Goal: Communication & Community: Answer question/provide support

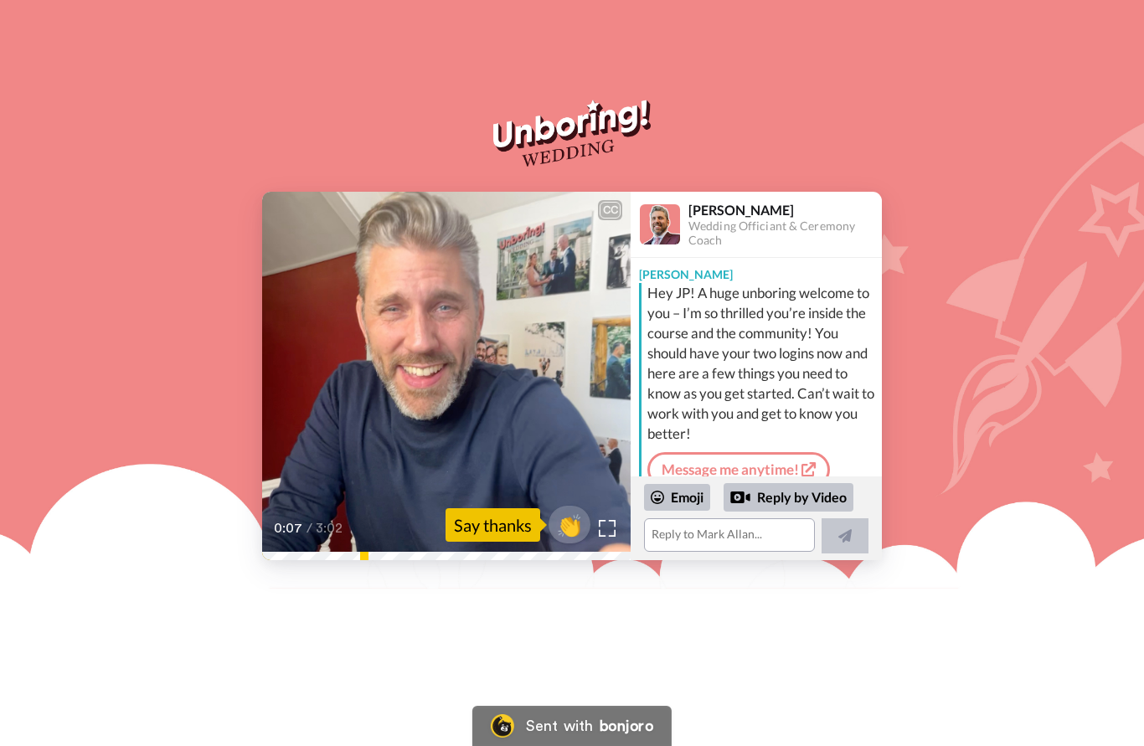
click at [471, 511] on span "Jp I just wanted to come on here because I see [DATE] you came inside" at bounding box center [446, 496] width 363 height 37
click at [571, 533] on span "👏" at bounding box center [569, 525] width 42 height 27
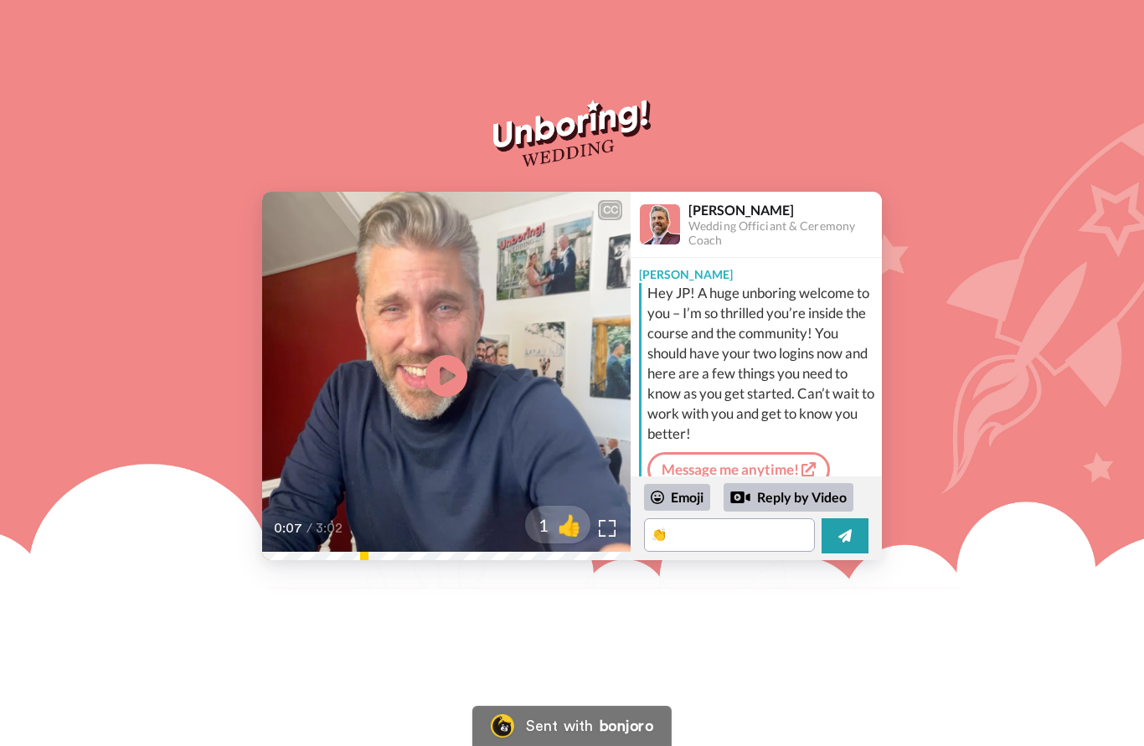
click at [445, 389] on icon "Play/Pause" at bounding box center [446, 375] width 42 height 75
click at [610, 537] on div at bounding box center [558, 525] width 134 height 134
click at [614, 572] on div at bounding box center [558, 525] width 134 height 134
click at [604, 536] on div at bounding box center [558, 525] width 134 height 134
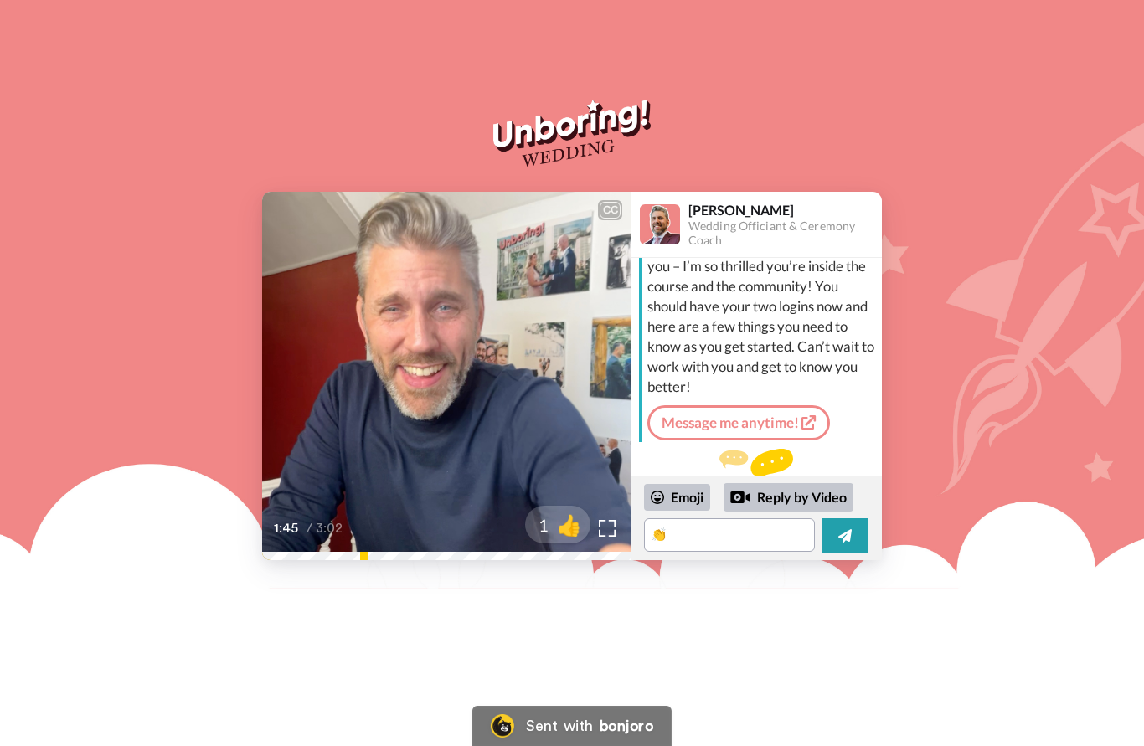
scroll to position [27, 0]
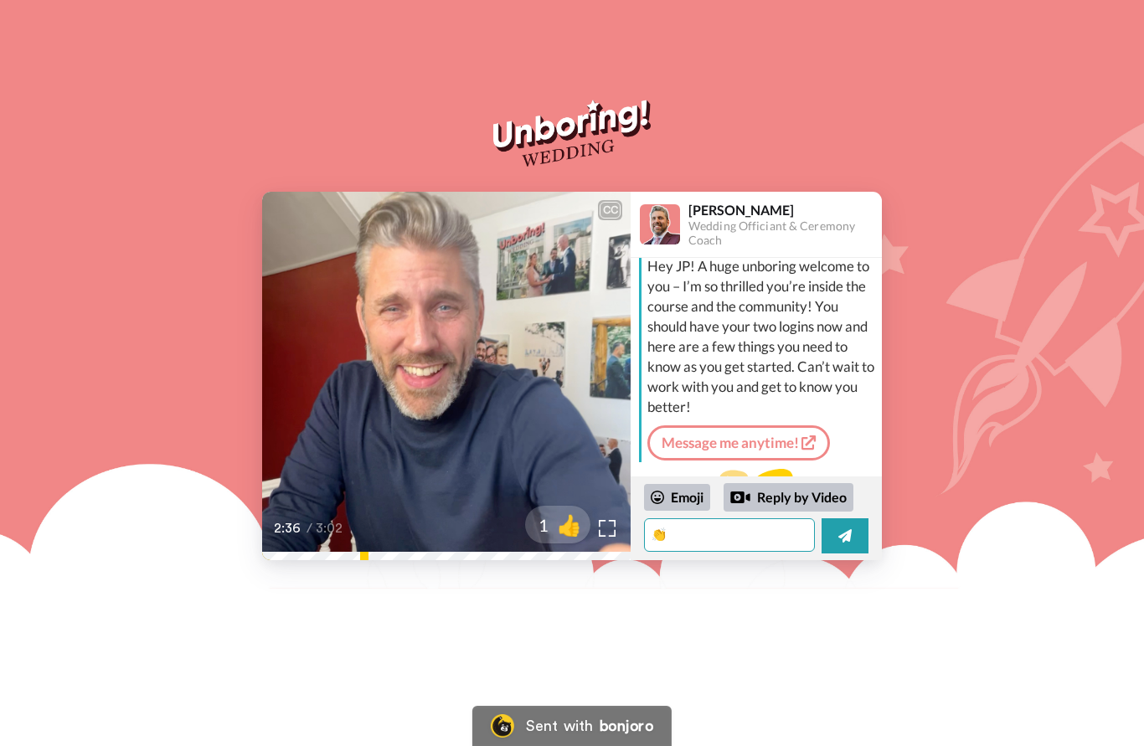
click at [713, 540] on textarea "👏" at bounding box center [729, 534] width 171 height 33
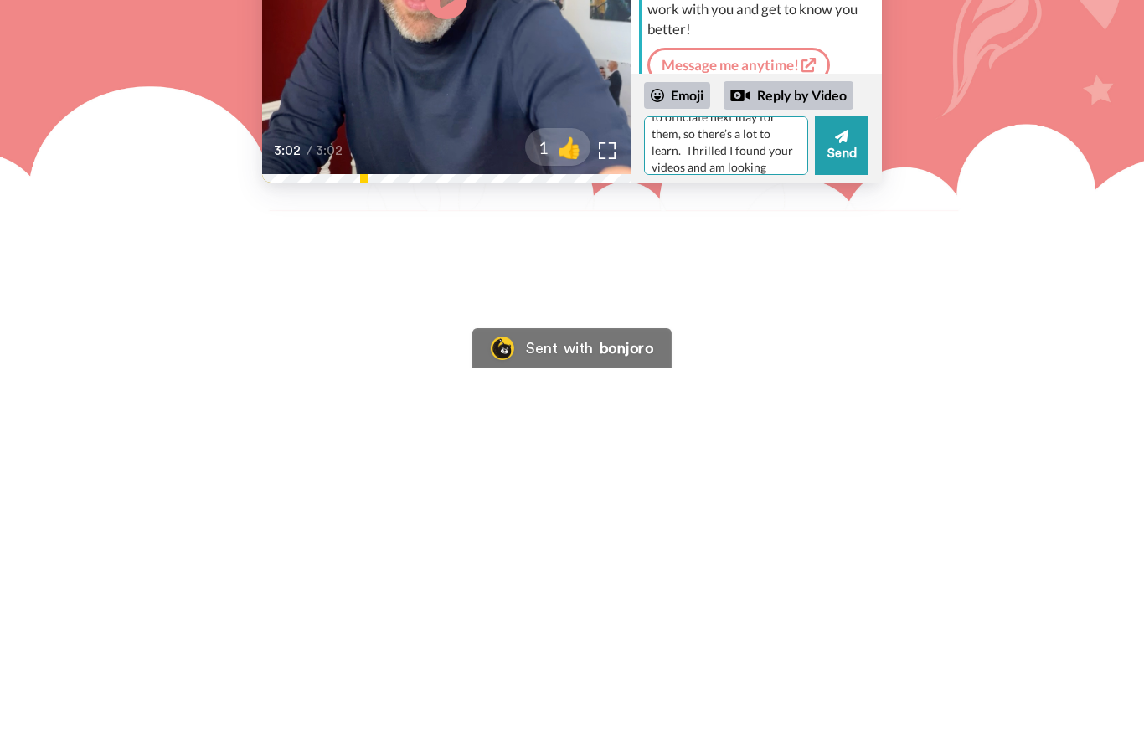
scroll to position [82, 0]
type textarea "👏fantastic Amari! Thanks for the welcome. My oldest and his fiancé have asked m…"
click at [857, 494] on button "Send" at bounding box center [842, 523] width 54 height 59
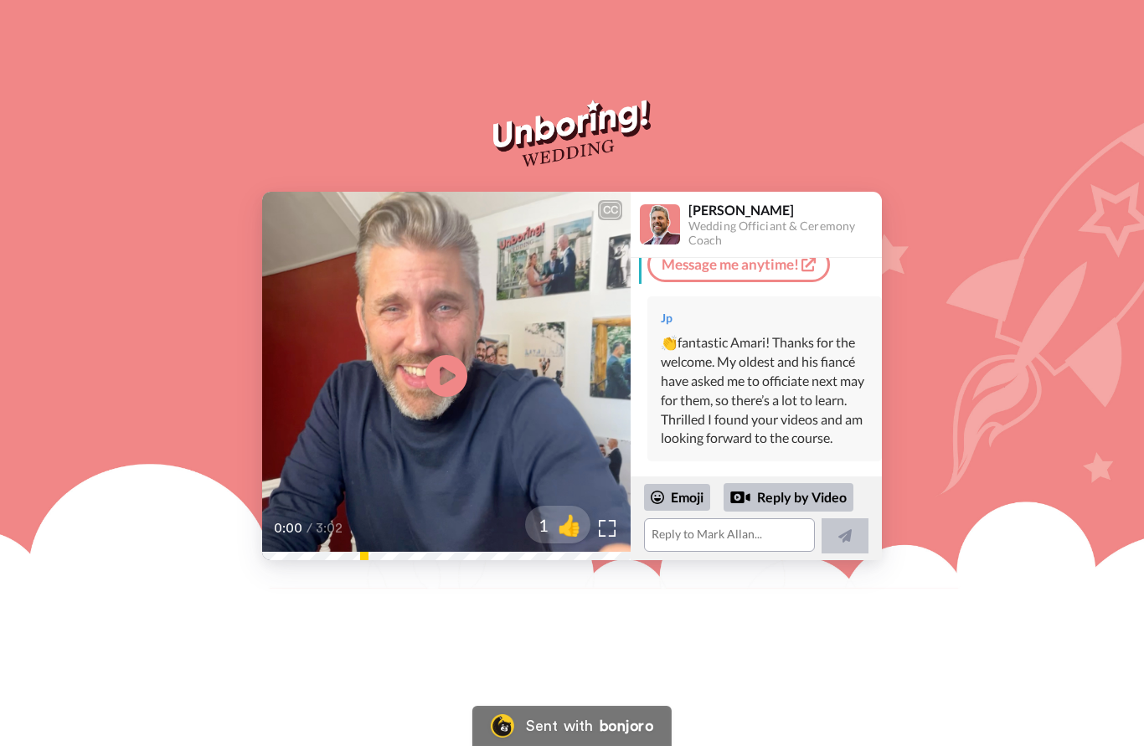
scroll to position [204, 0]
click at [769, 545] on textarea at bounding box center [729, 534] width 171 height 33
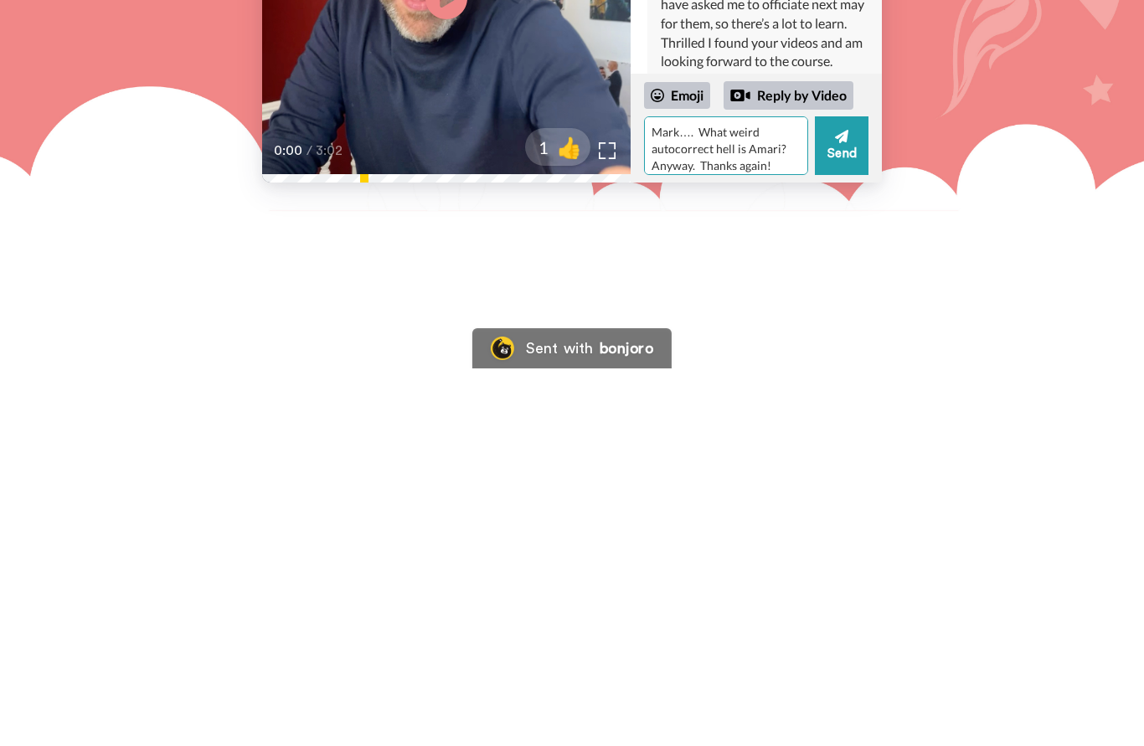
type textarea "Mark…. What weird autocorrect hell is Amari? Anyway. Thanks again!"
click at [844, 507] on icon at bounding box center [841, 513] width 13 height 13
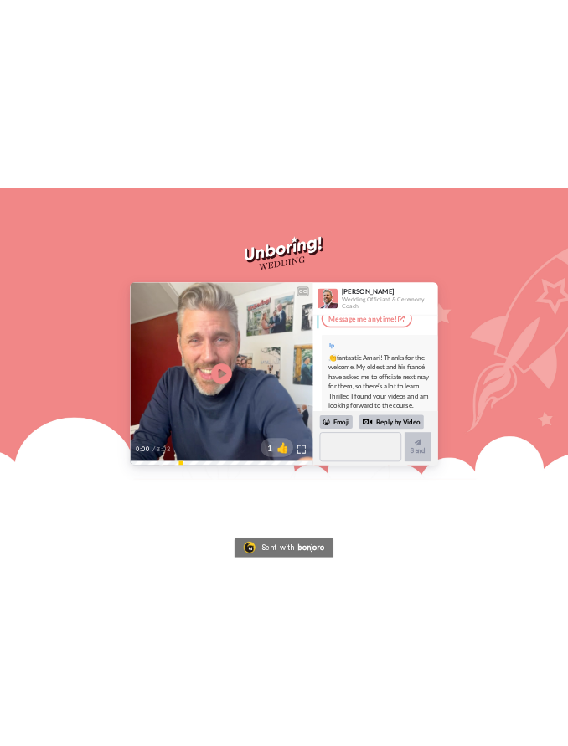
scroll to position [268, 0]
